Goal: Information Seeking & Learning: Check status

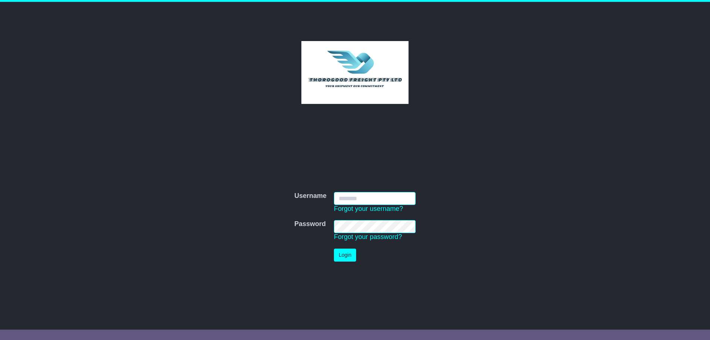
type input "*********"
click at [343, 258] on button "Login" at bounding box center [345, 254] width 22 height 13
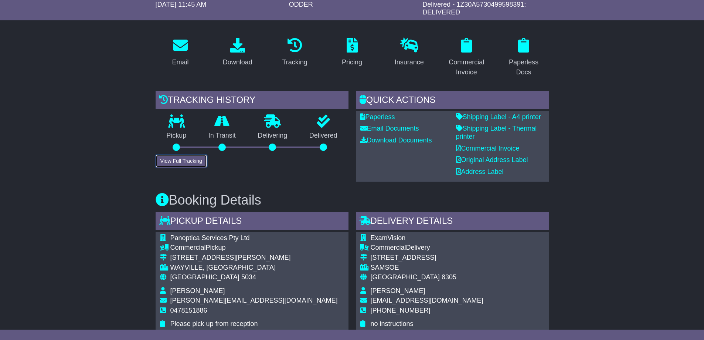
click at [190, 162] on button "View Full Tracking" at bounding box center [181, 160] width 51 height 13
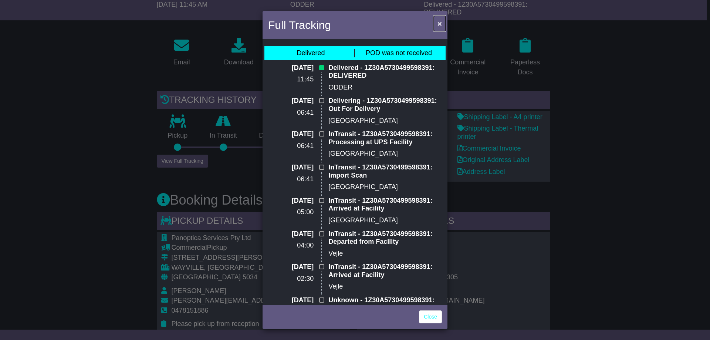
click at [437, 21] on span "×" at bounding box center [439, 23] width 4 height 9
